Goal: Navigation & Orientation: Understand site structure

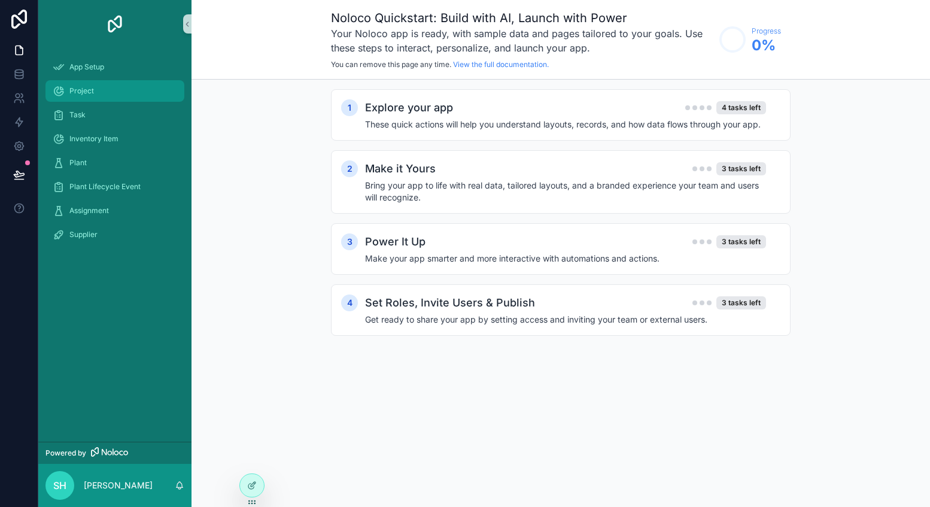
click at [77, 93] on span "Project" at bounding box center [81, 91] width 25 height 10
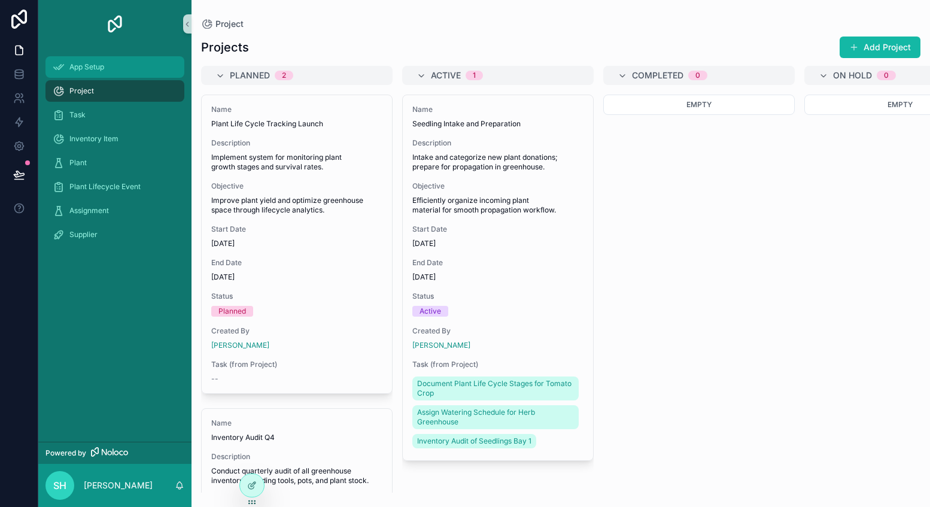
click at [92, 69] on span "App Setup" at bounding box center [86, 67] width 35 height 10
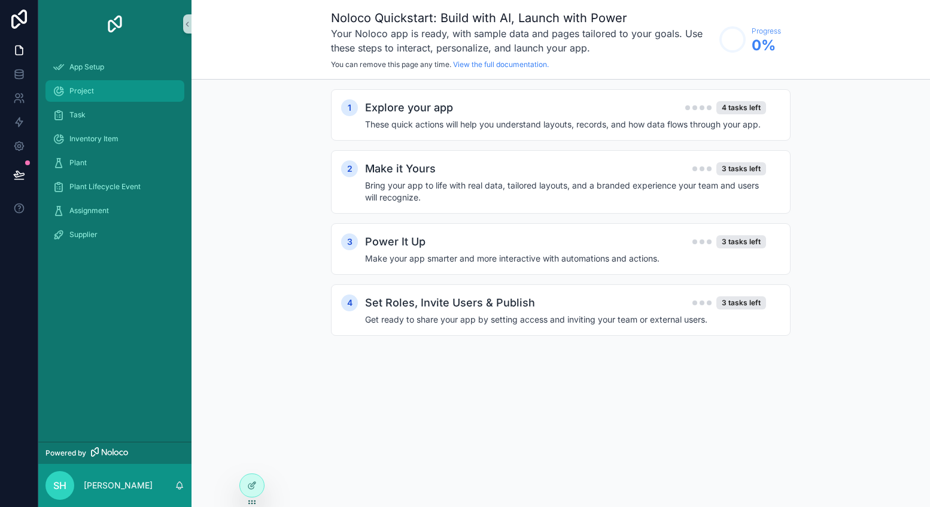
click at [92, 89] on span "Project" at bounding box center [81, 91] width 25 height 10
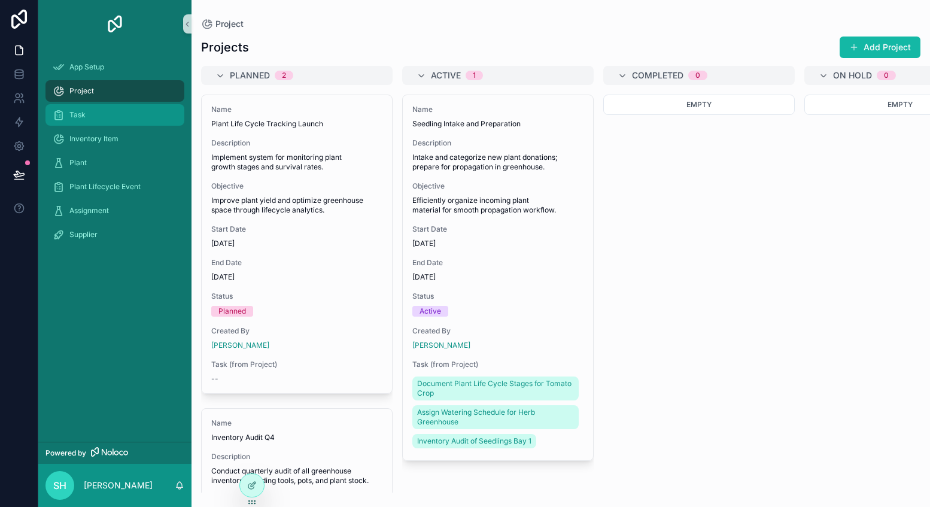
click at [100, 114] on div "Task" at bounding box center [115, 114] width 124 height 19
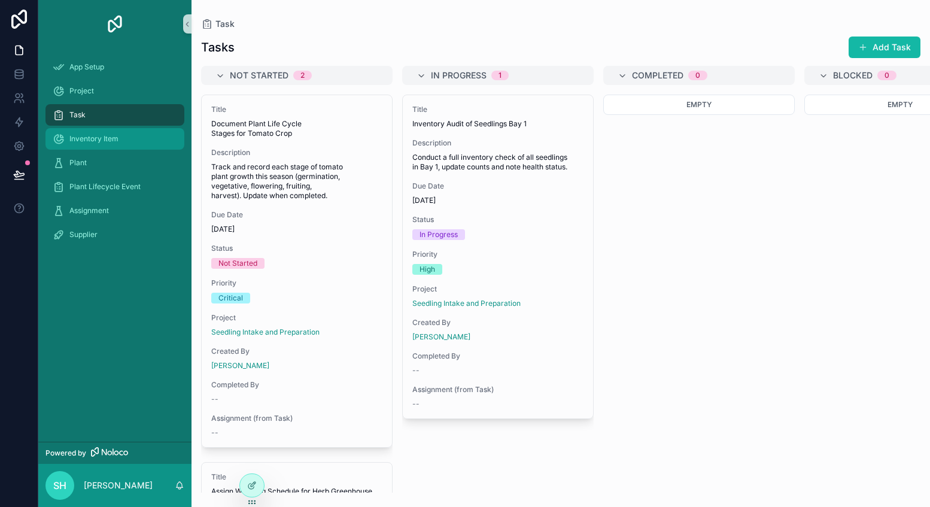
click at [101, 136] on span "Inventory Item" at bounding box center [93, 139] width 49 height 10
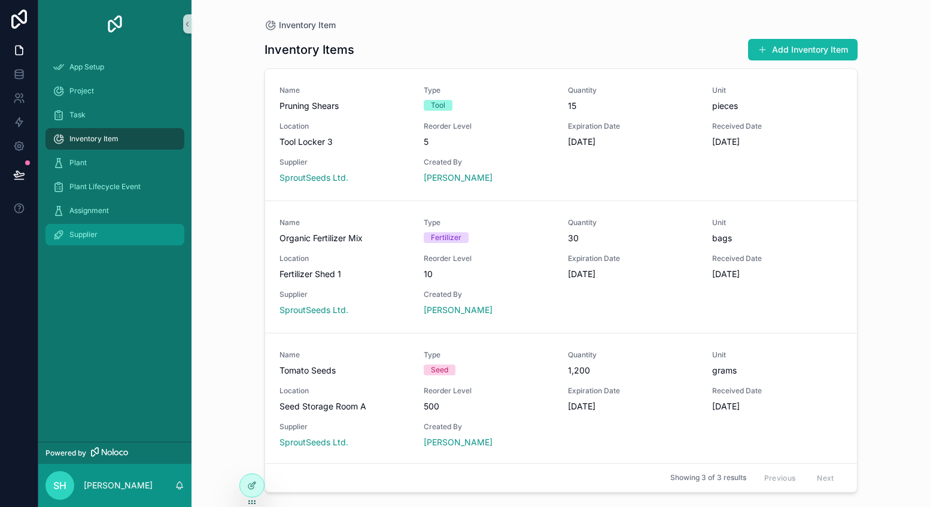
click at [86, 232] on span "Supplier" at bounding box center [83, 235] width 28 height 10
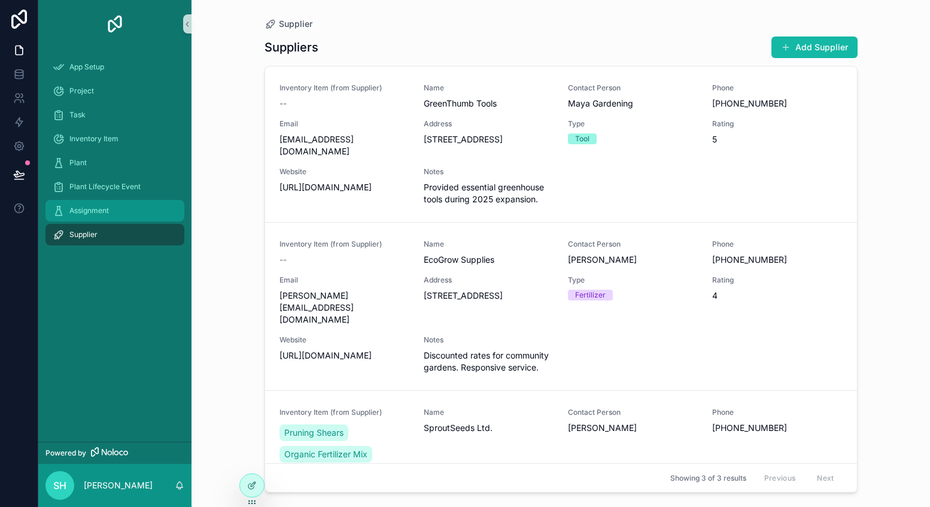
click at [98, 214] on span "Assignment" at bounding box center [88, 211] width 39 height 10
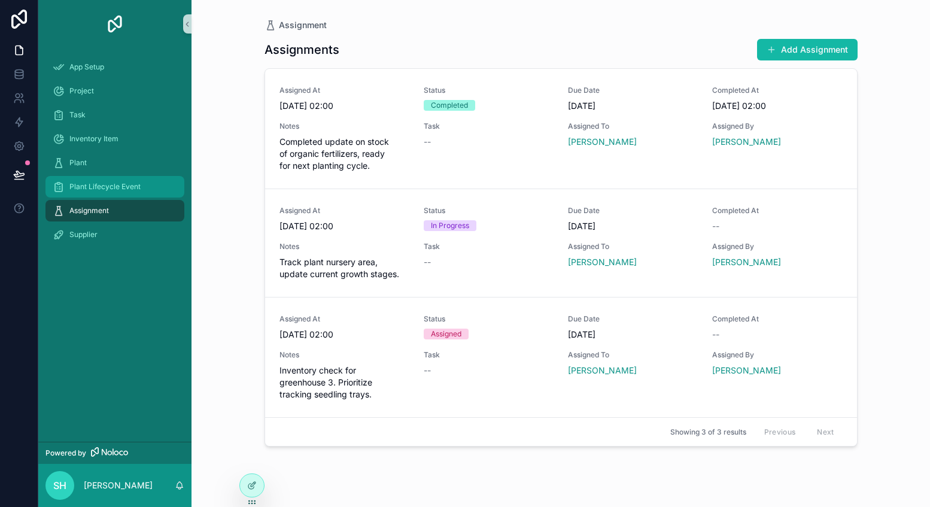
click at [123, 191] on span "Plant Lifecycle Event" at bounding box center [104, 187] width 71 height 10
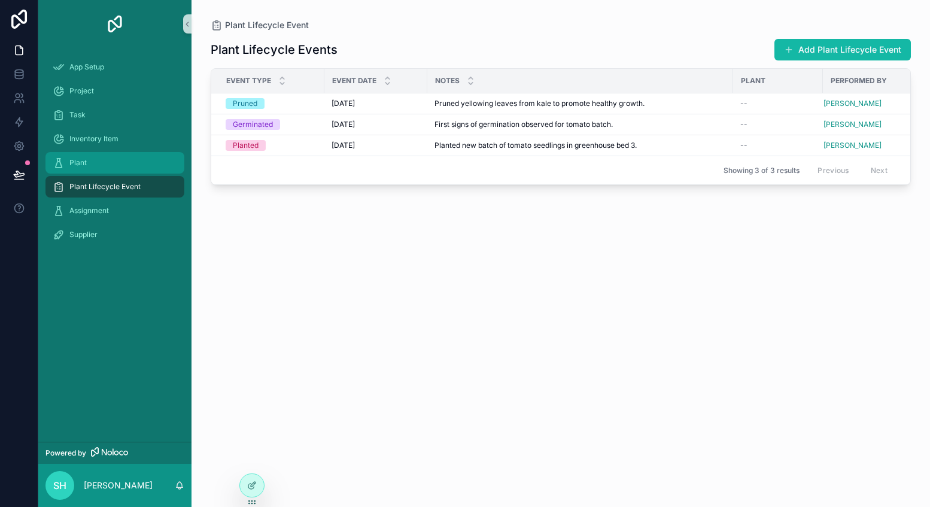
click at [123, 171] on div "Plant" at bounding box center [115, 162] width 124 height 19
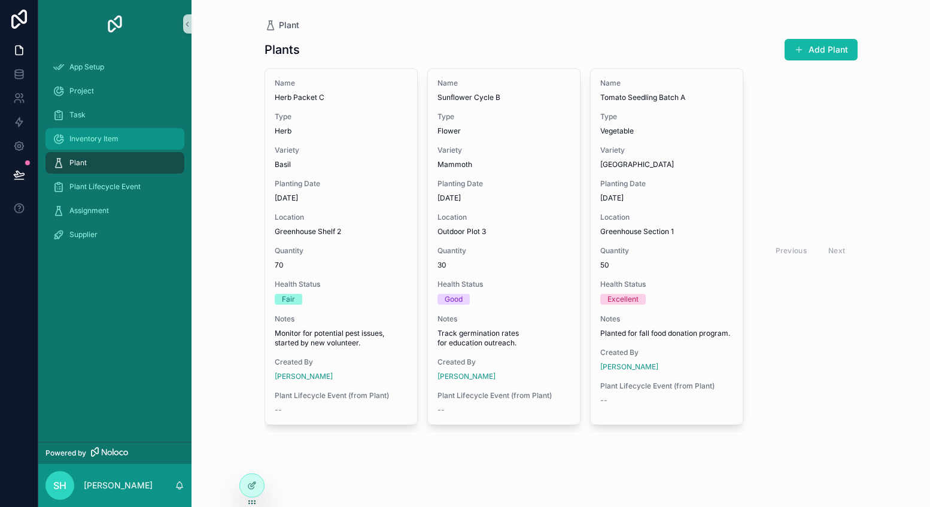
click at [113, 144] on div "Inventory Item" at bounding box center [115, 138] width 124 height 19
